Goal: Task Accomplishment & Management: Manage account settings

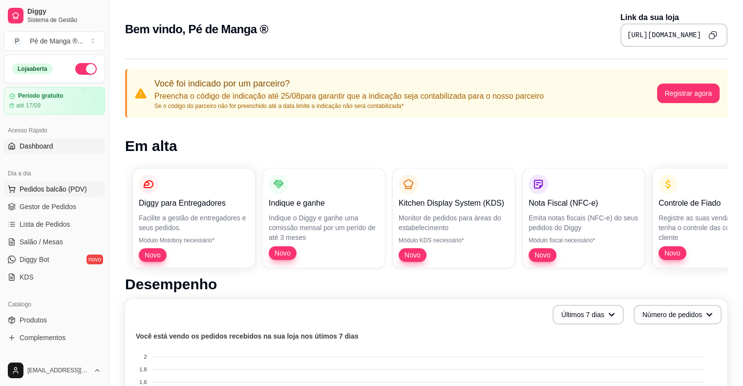
click at [59, 191] on span "Pedidos balcão (PDV)" at bounding box center [53, 189] width 67 height 10
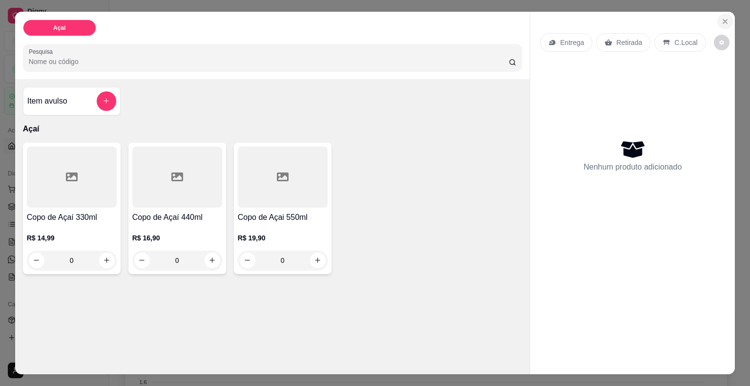
click at [721, 18] on icon "Close" at bounding box center [725, 22] width 8 height 8
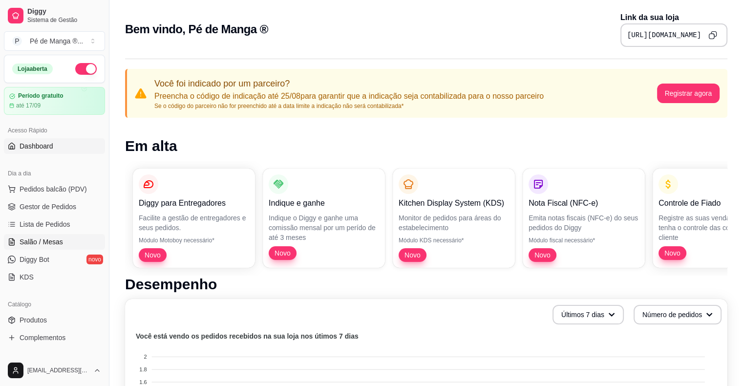
click at [66, 240] on link "Salão / Mesas" at bounding box center [54, 242] width 101 height 16
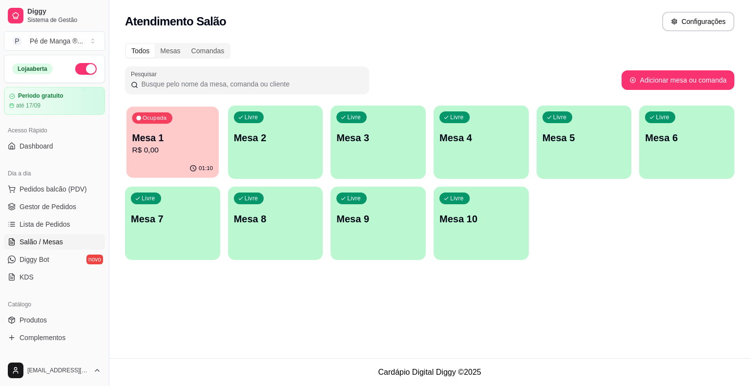
click at [173, 152] on p "R$ 0,00" at bounding box center [172, 150] width 81 height 11
click at [173, 152] on body "Diggy Sistema de Gestão P Pé de Manga ® ... Loja aberta Período gratuito até 17…" at bounding box center [375, 193] width 750 height 386
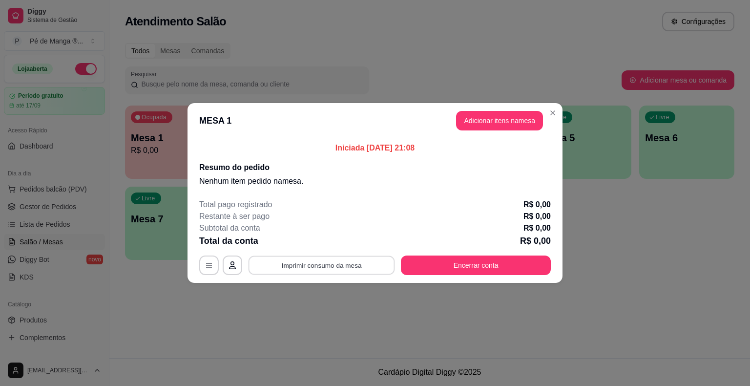
click at [344, 268] on button "Imprimir consumo da mesa" at bounding box center [322, 265] width 147 height 19
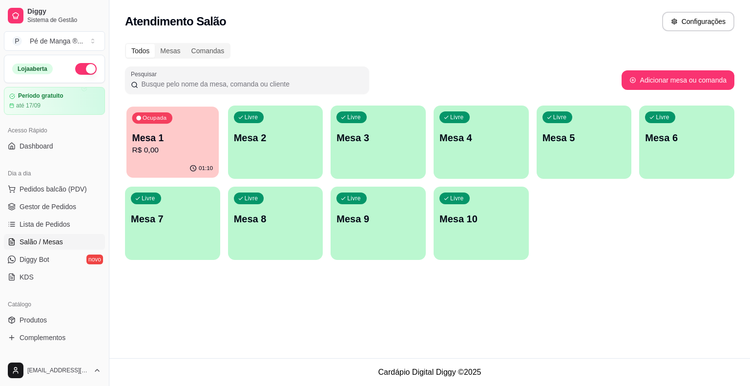
click at [179, 151] on p "R$ 0,00" at bounding box center [172, 150] width 81 height 11
click at [180, 153] on p "R$ 0,00" at bounding box center [173, 151] width 84 height 12
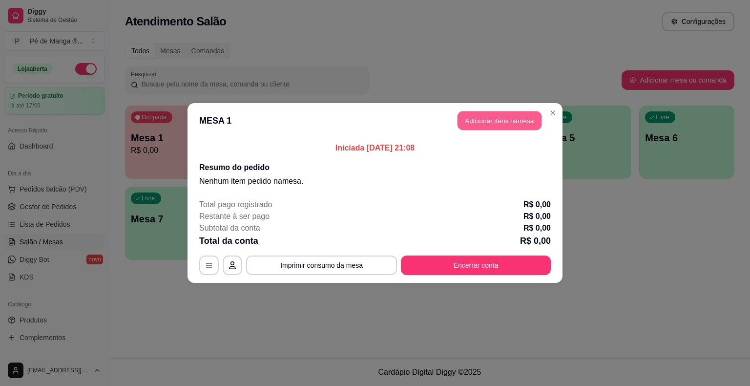
click at [505, 123] on button "Adicionar itens na mesa" at bounding box center [500, 120] width 84 height 19
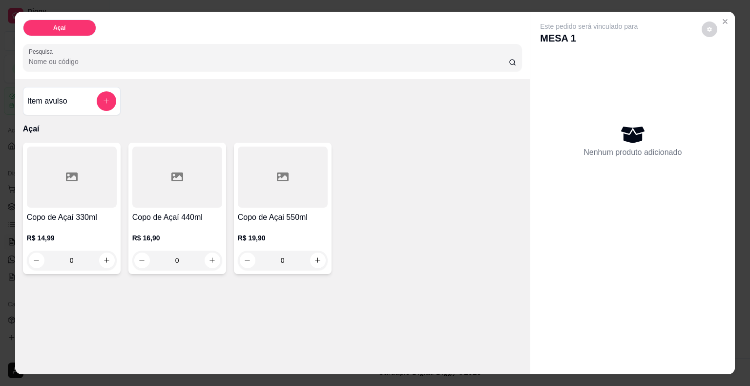
click at [106, 255] on div "0" at bounding box center [72, 261] width 90 height 20
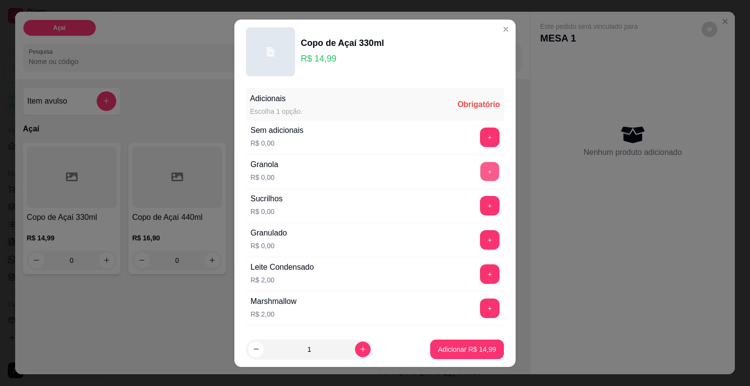
click at [481, 172] on button "+" at bounding box center [490, 171] width 19 height 19
click at [480, 306] on button "+" at bounding box center [490, 308] width 20 height 20
click at [481, 268] on button "+" at bounding box center [490, 273] width 19 height 19
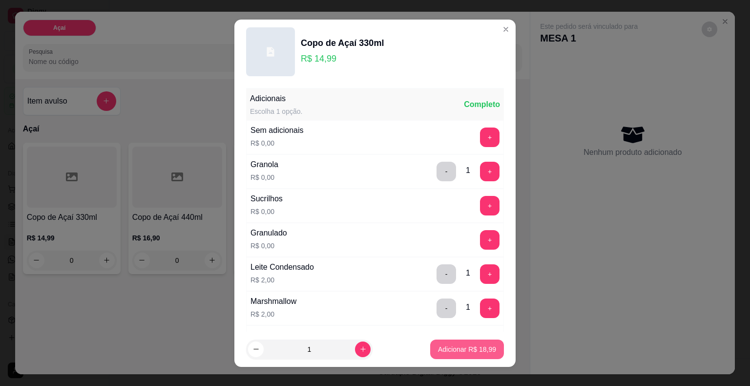
click at [472, 344] on p "Adicionar R$ 18,99" at bounding box center [467, 349] width 58 height 10
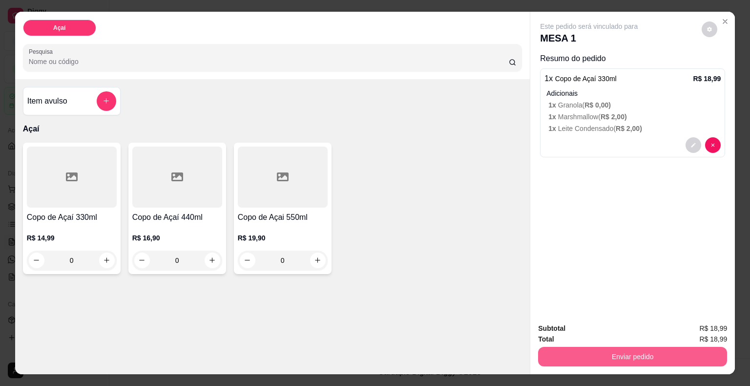
click at [619, 355] on button "Enviar pedido" at bounding box center [632, 357] width 189 height 20
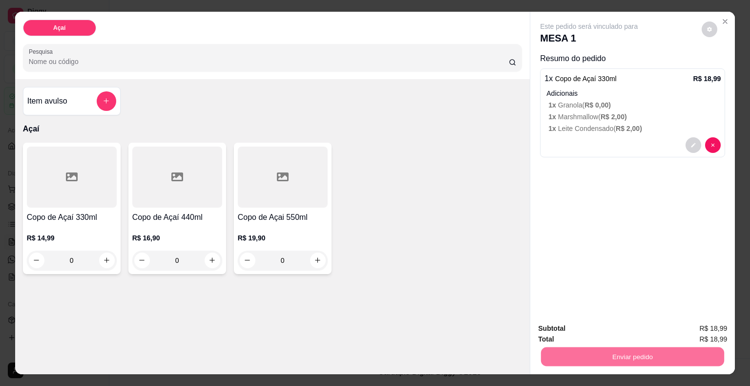
click at [629, 331] on button "Não registrar e enviar pedido" at bounding box center [600, 329] width 99 height 18
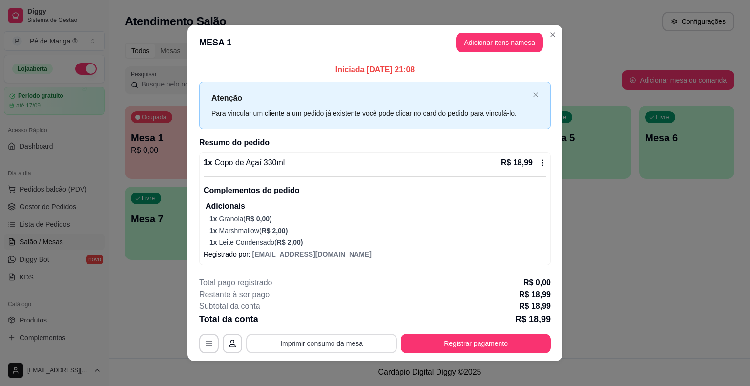
click at [335, 340] on button "Imprimir consumo da mesa" at bounding box center [321, 344] width 151 height 20
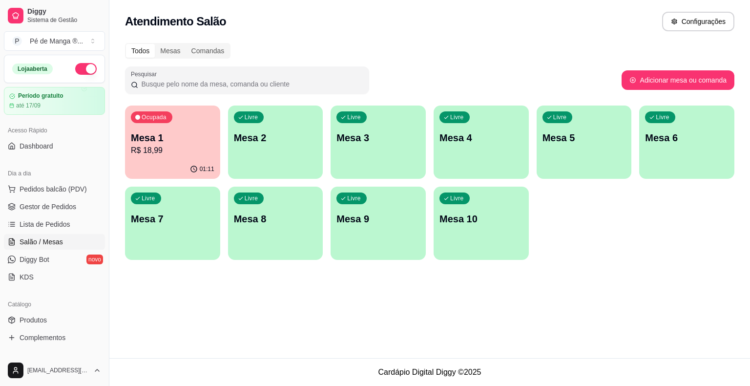
click at [199, 146] on p "R$ 18,99" at bounding box center [173, 151] width 84 height 12
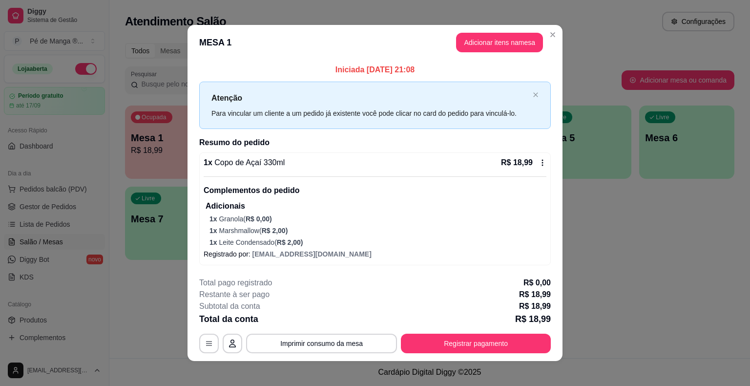
click at [539, 163] on icon at bounding box center [543, 163] width 8 height 8
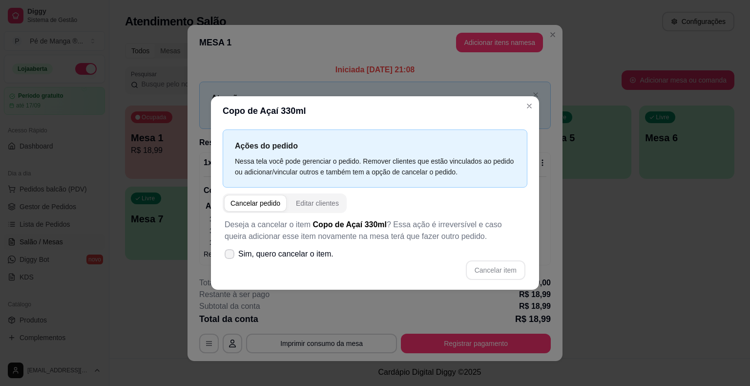
click at [226, 250] on span at bounding box center [230, 254] width 10 height 10
click at [226, 256] on input "Sim, quero cancelar o item." at bounding box center [227, 259] width 6 height 6
checkbox input "true"
click at [496, 270] on button "Cancelar item" at bounding box center [496, 270] width 60 height 20
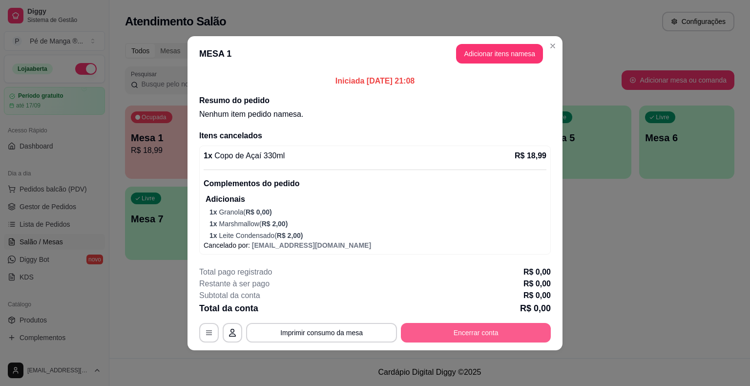
click at [496, 337] on button "Encerrar conta" at bounding box center [476, 333] width 150 height 20
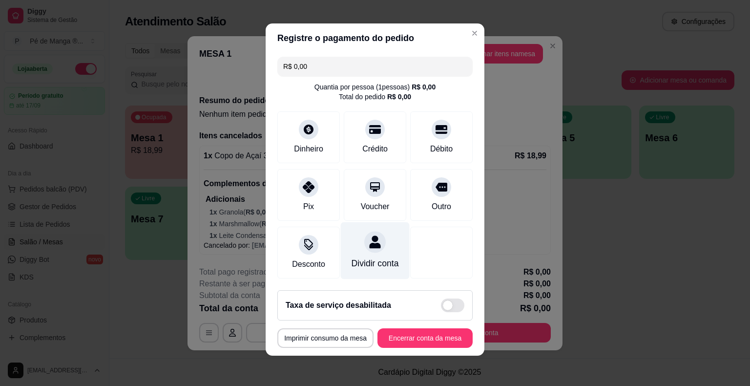
scroll to position [4, 0]
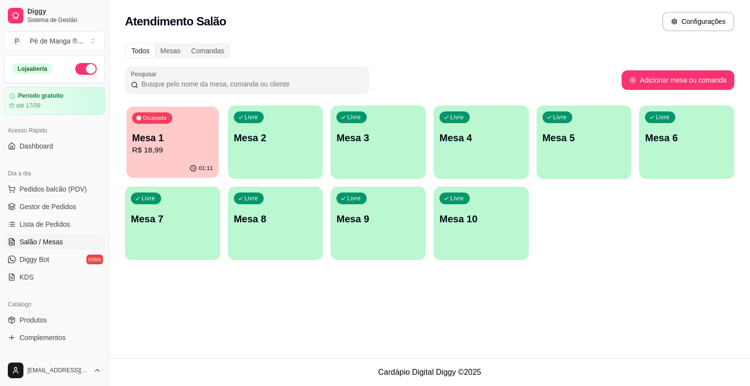
click at [195, 148] on p "R$ 18,99" at bounding box center [172, 150] width 81 height 11
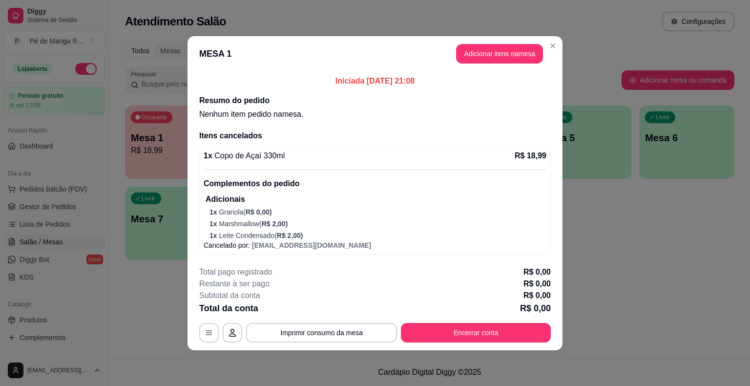
drag, startPoint x: 195, startPoint y: 148, endPoint x: 463, endPoint y: 183, distance: 270.0
click at [463, 183] on p "Complementos do pedido" at bounding box center [375, 184] width 343 height 12
click at [206, 329] on icon "button" at bounding box center [209, 333] width 8 height 8
click at [447, 335] on button "Encerrar conta" at bounding box center [476, 332] width 146 height 19
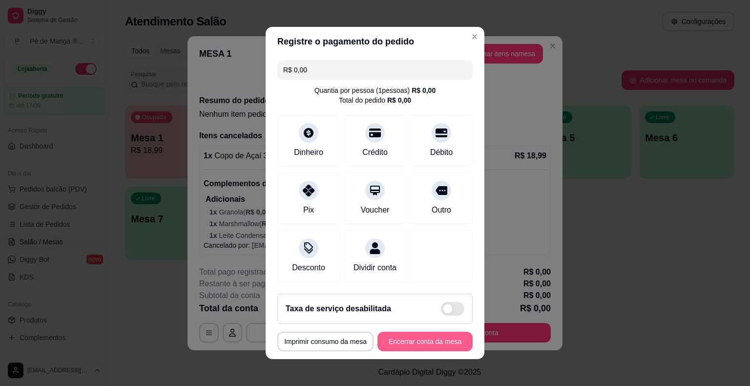
click at [436, 343] on button "Encerrar conta da mesa" at bounding box center [425, 342] width 95 height 20
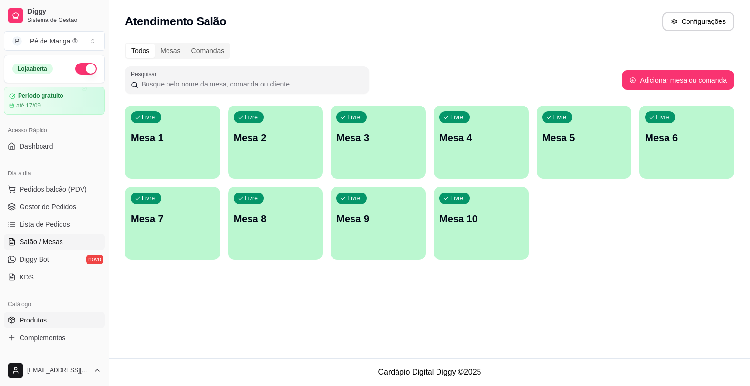
click at [79, 321] on link "Produtos" at bounding box center [54, 320] width 101 height 16
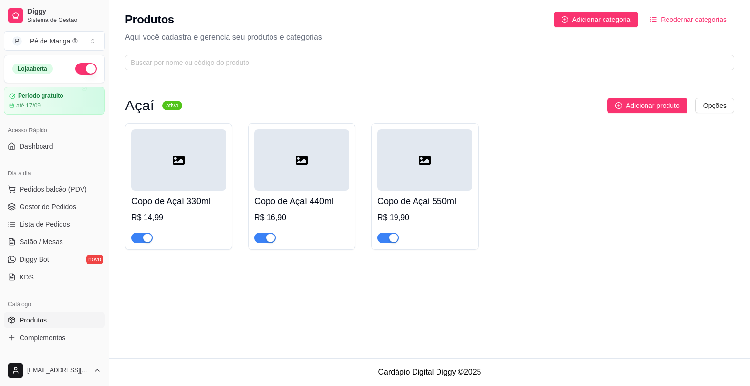
click at [79, 321] on link "Produtos" at bounding box center [54, 320] width 101 height 16
click at [65, 190] on span "Pedidos balcão (PDV)" at bounding box center [53, 189] width 67 height 10
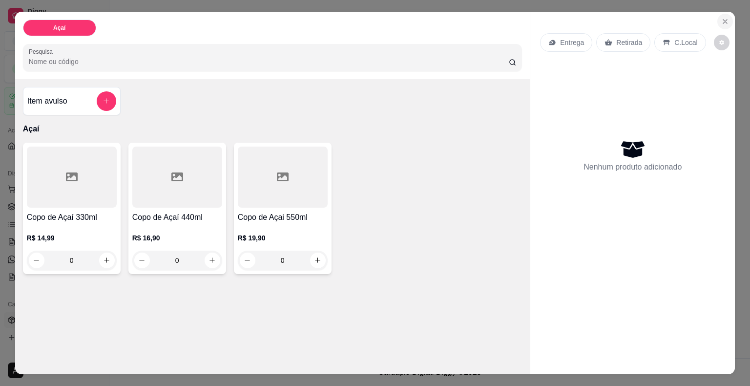
click at [727, 18] on button "Close" at bounding box center [726, 22] width 16 height 16
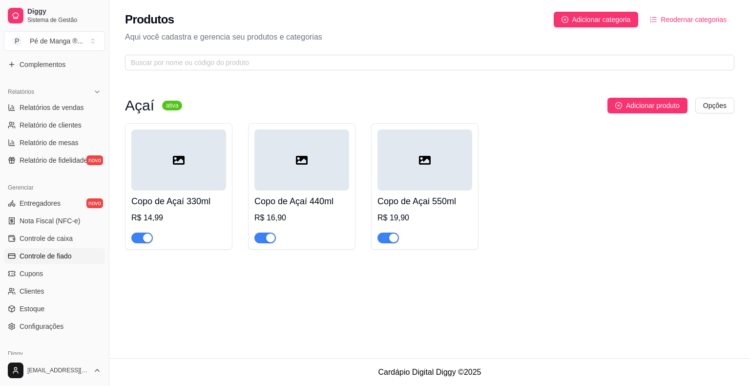
scroll to position [293, 0]
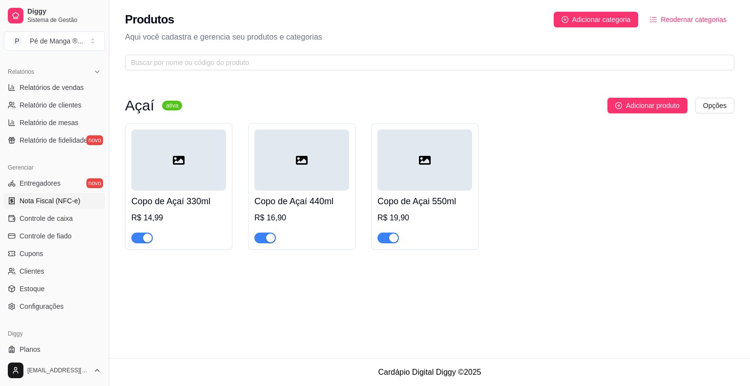
click at [52, 198] on span "Nota Fiscal (NFC-e)" at bounding box center [50, 201] width 61 height 10
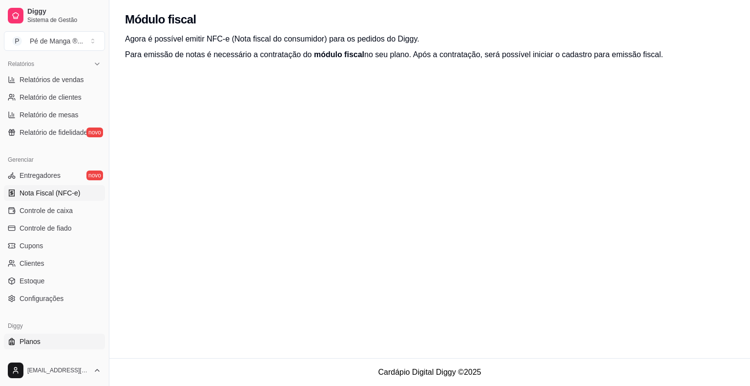
scroll to position [317, 0]
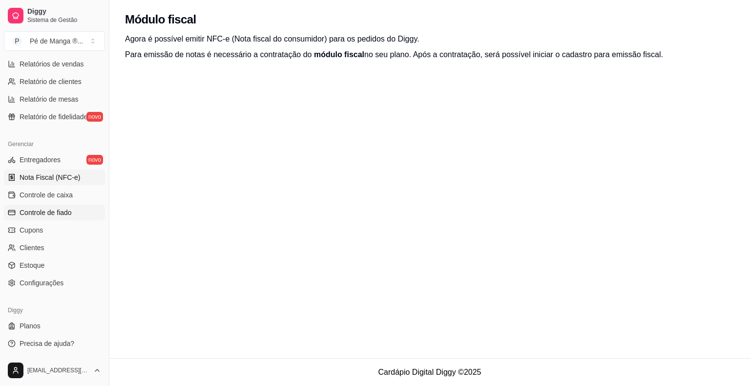
click at [49, 205] on link "Controle de fiado" at bounding box center [54, 213] width 101 height 16
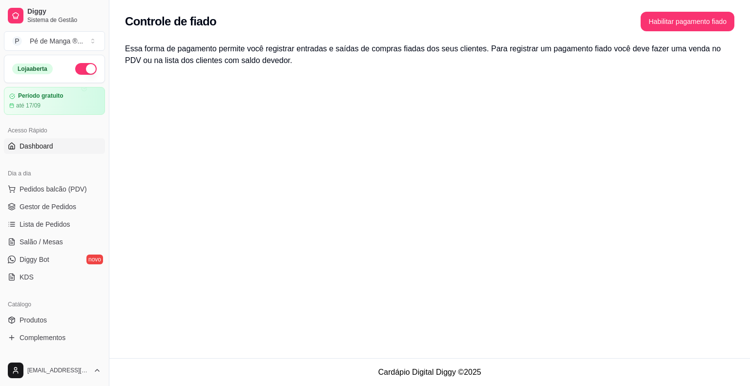
click at [27, 145] on span "Dashboard" at bounding box center [37, 146] width 34 height 10
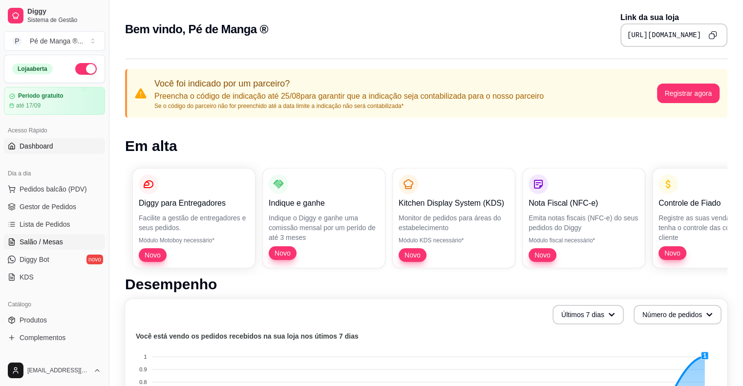
click at [70, 243] on link "Salão / Mesas" at bounding box center [54, 242] width 101 height 16
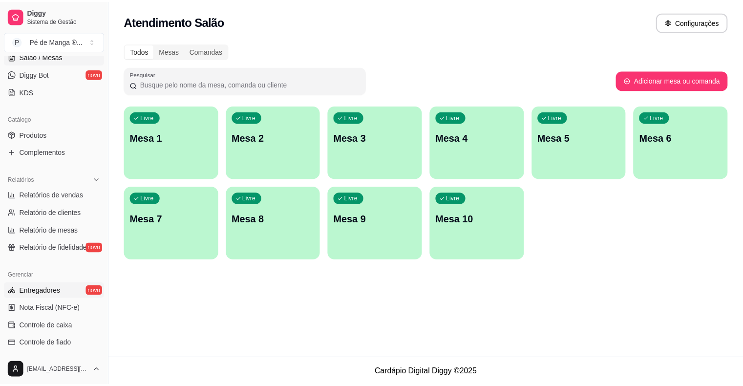
scroll to position [170, 0]
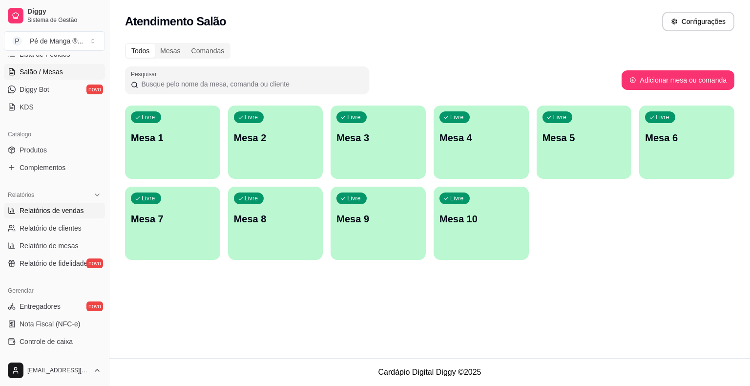
click at [52, 205] on link "Relatórios de vendas" at bounding box center [54, 211] width 101 height 16
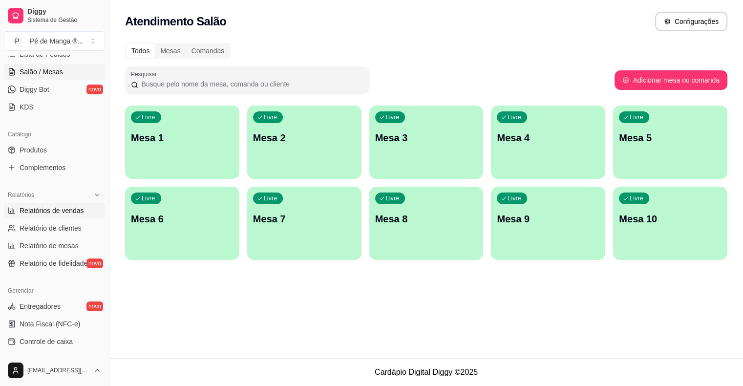
select select "ALL"
select select "0"
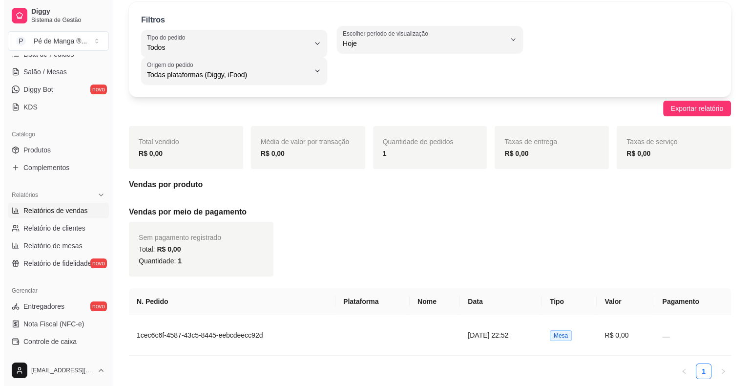
scroll to position [77, 0]
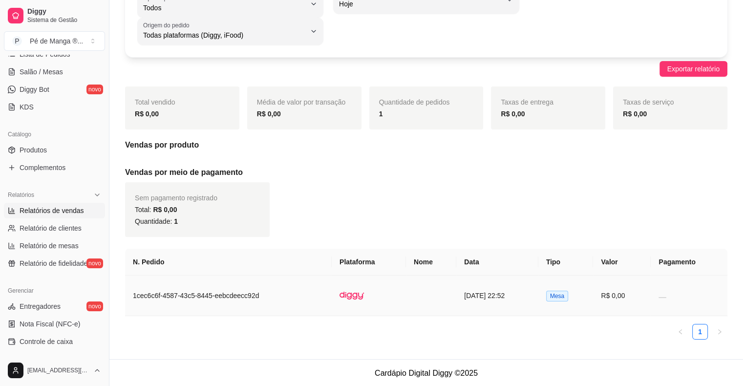
click at [635, 299] on td "R$ 0,00" at bounding box center [622, 295] width 58 height 41
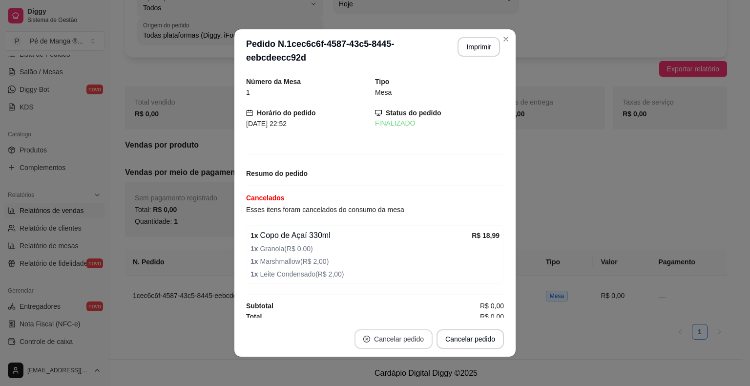
click at [412, 340] on button "Cancelar pedido" at bounding box center [394, 339] width 78 height 20
click at [452, 343] on button "Cancelar pedido" at bounding box center [470, 339] width 65 height 19
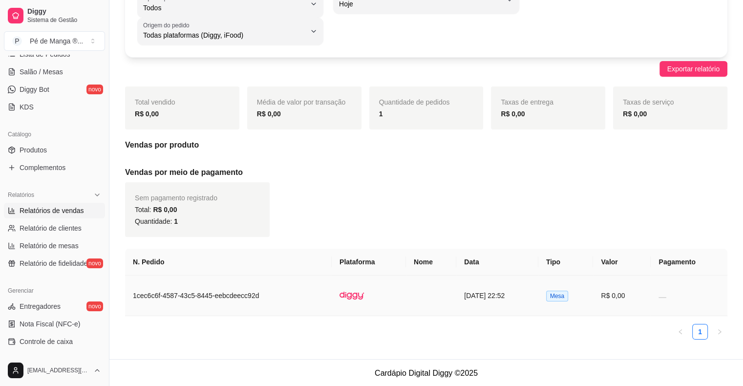
click at [248, 298] on td "1cec6c6f-4587-43c5-8445-eebcdeecc92d" at bounding box center [228, 295] width 207 height 41
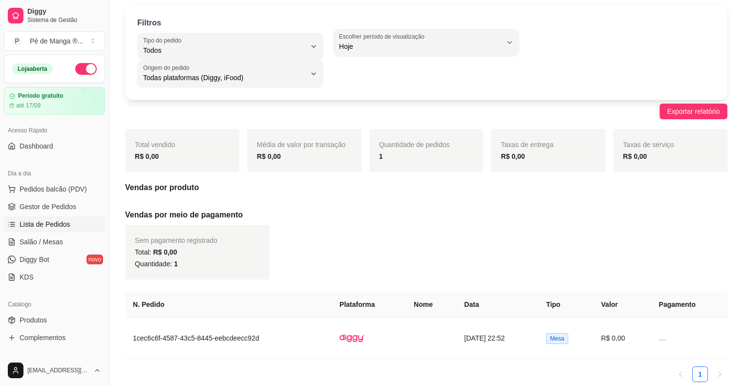
scroll to position [0, 0]
